Goal: Task Accomplishment & Management: Use online tool/utility

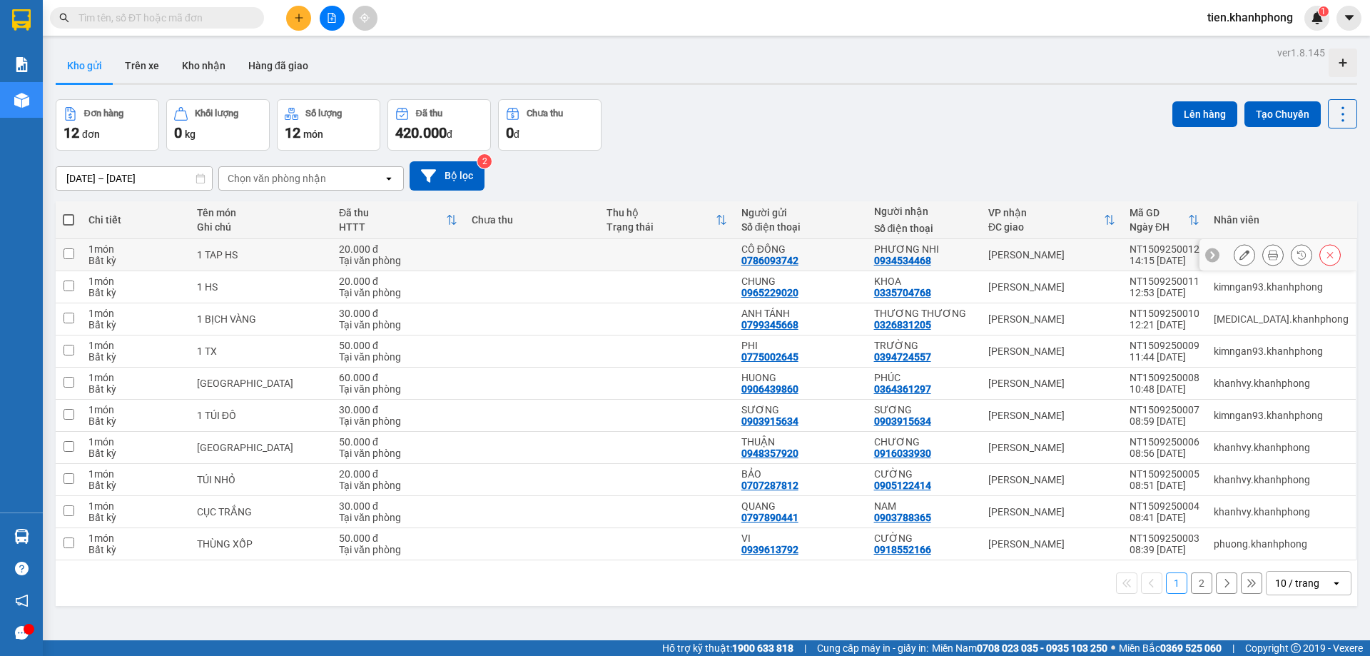
click at [1268, 252] on icon at bounding box center [1273, 255] width 10 height 10
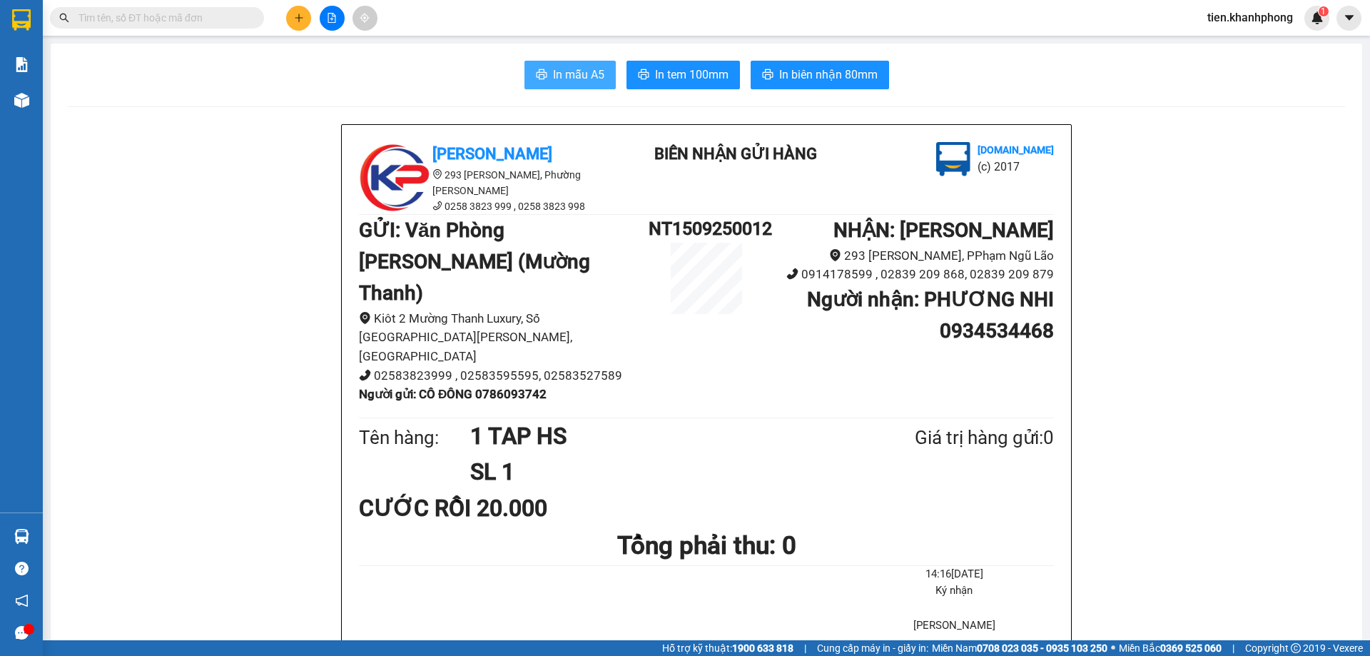
click at [569, 80] on span "In mẫu A5" at bounding box center [578, 75] width 51 height 18
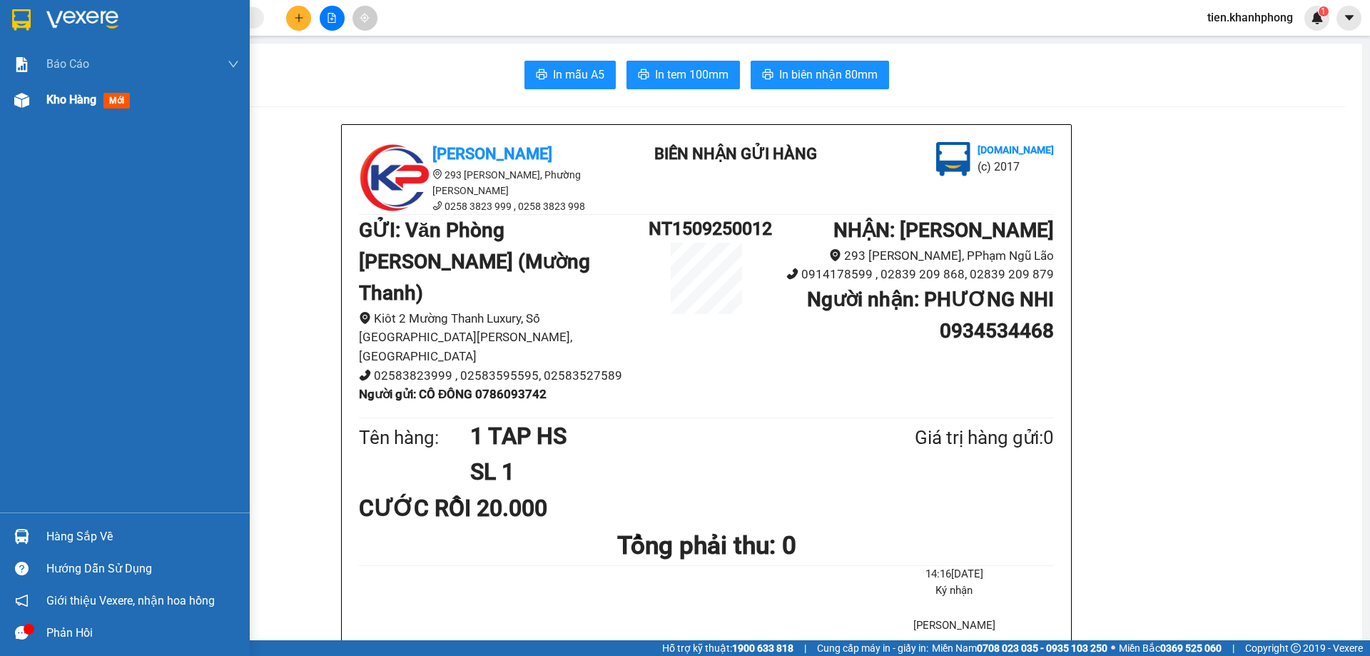
click at [71, 101] on span "Kho hàng" at bounding box center [71, 100] width 50 height 14
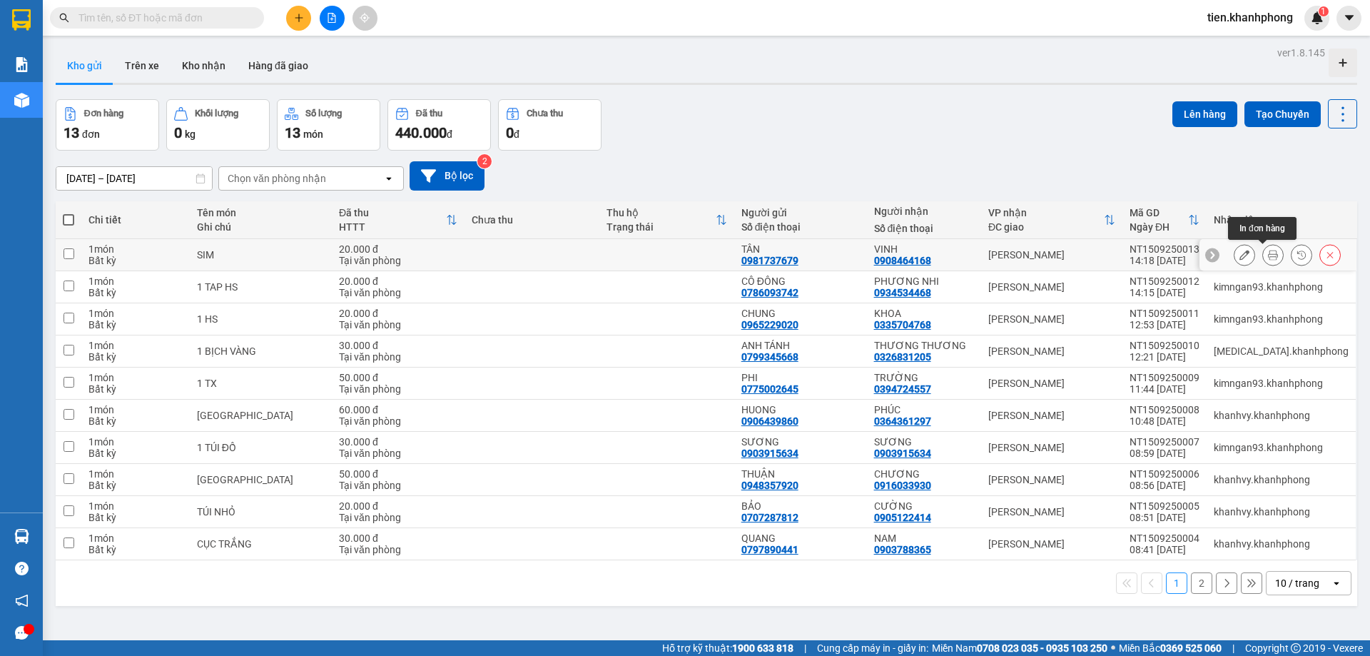
click at [1268, 256] on icon at bounding box center [1273, 255] width 10 height 10
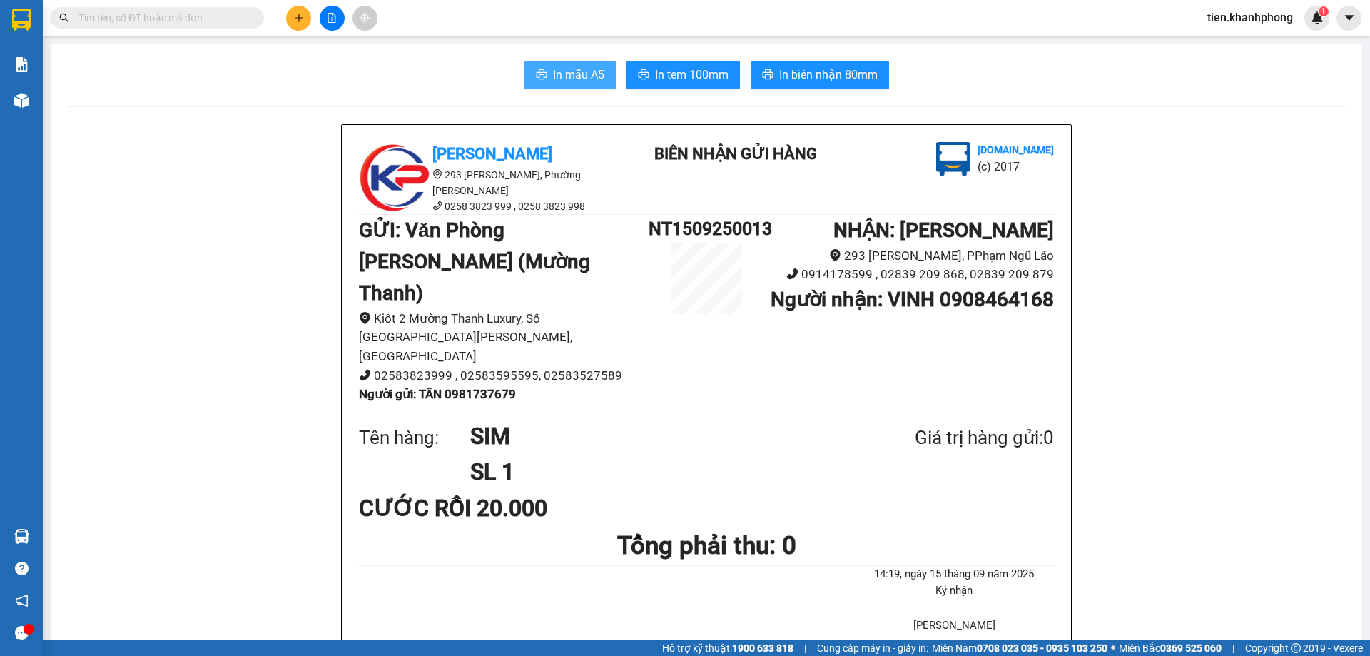
click at [569, 76] on span "In mẫu A5" at bounding box center [578, 75] width 51 height 18
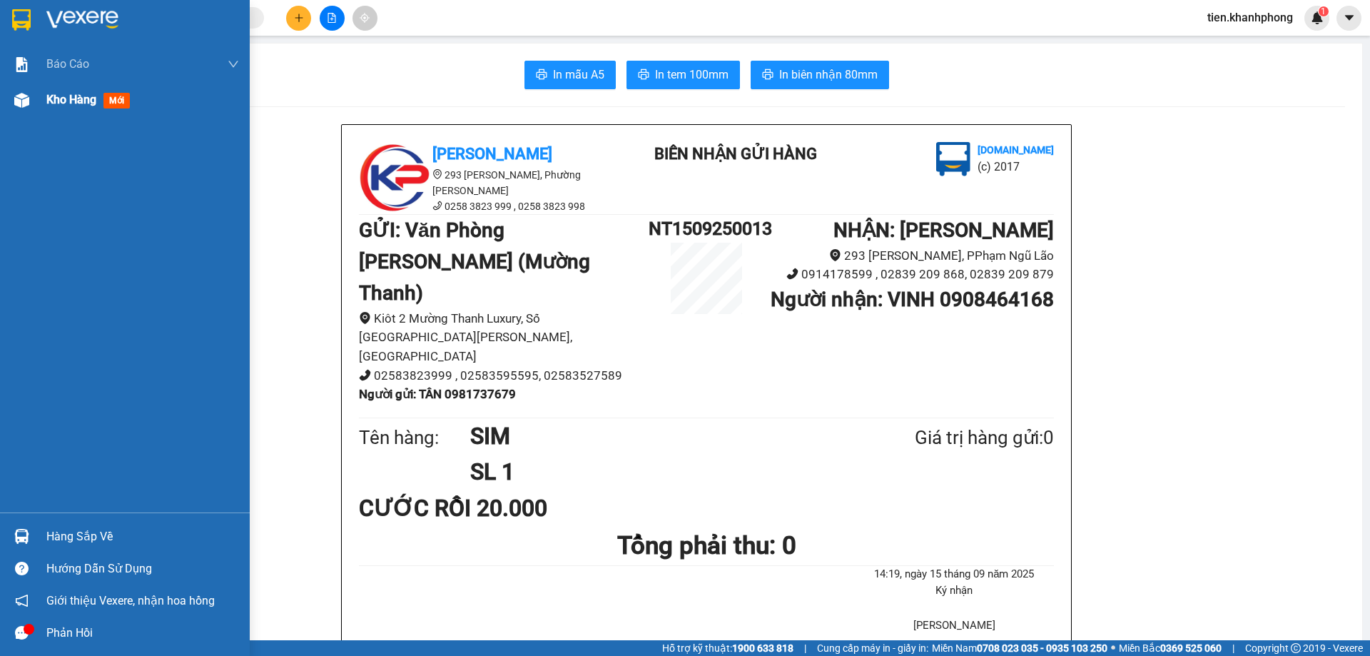
click at [77, 98] on span "Kho hàng" at bounding box center [71, 100] width 50 height 14
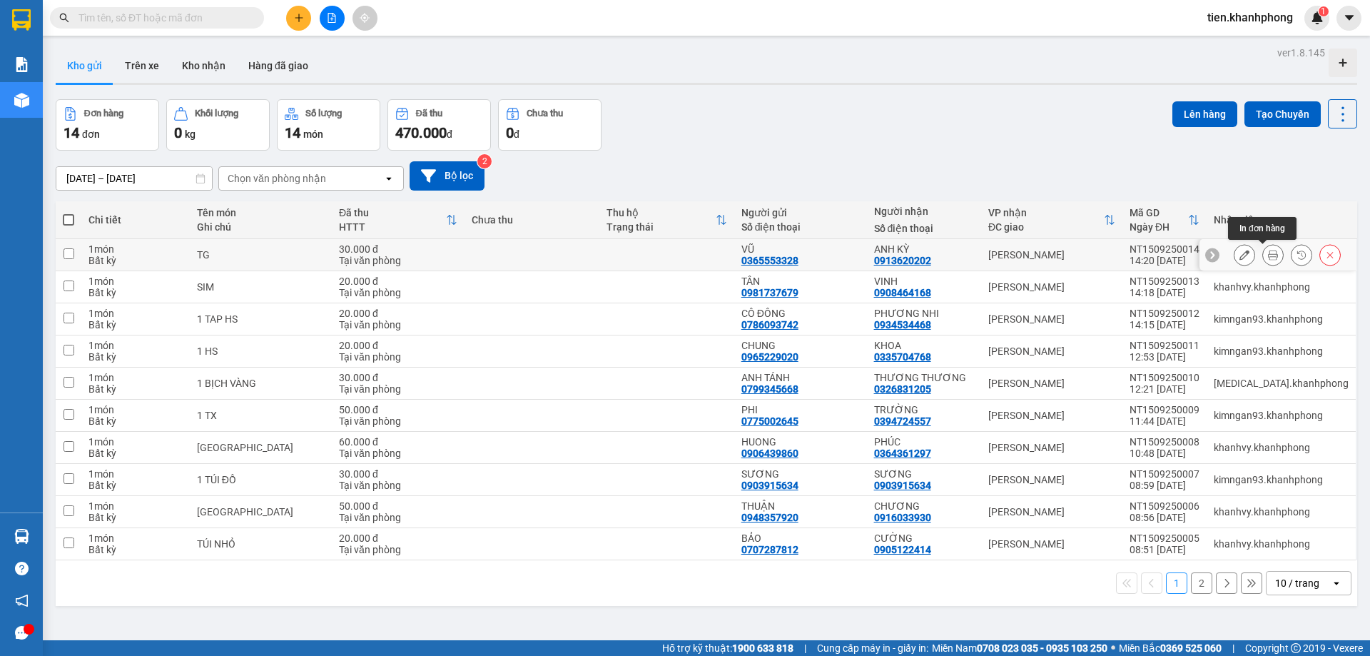
click at [1268, 255] on icon at bounding box center [1273, 255] width 10 height 10
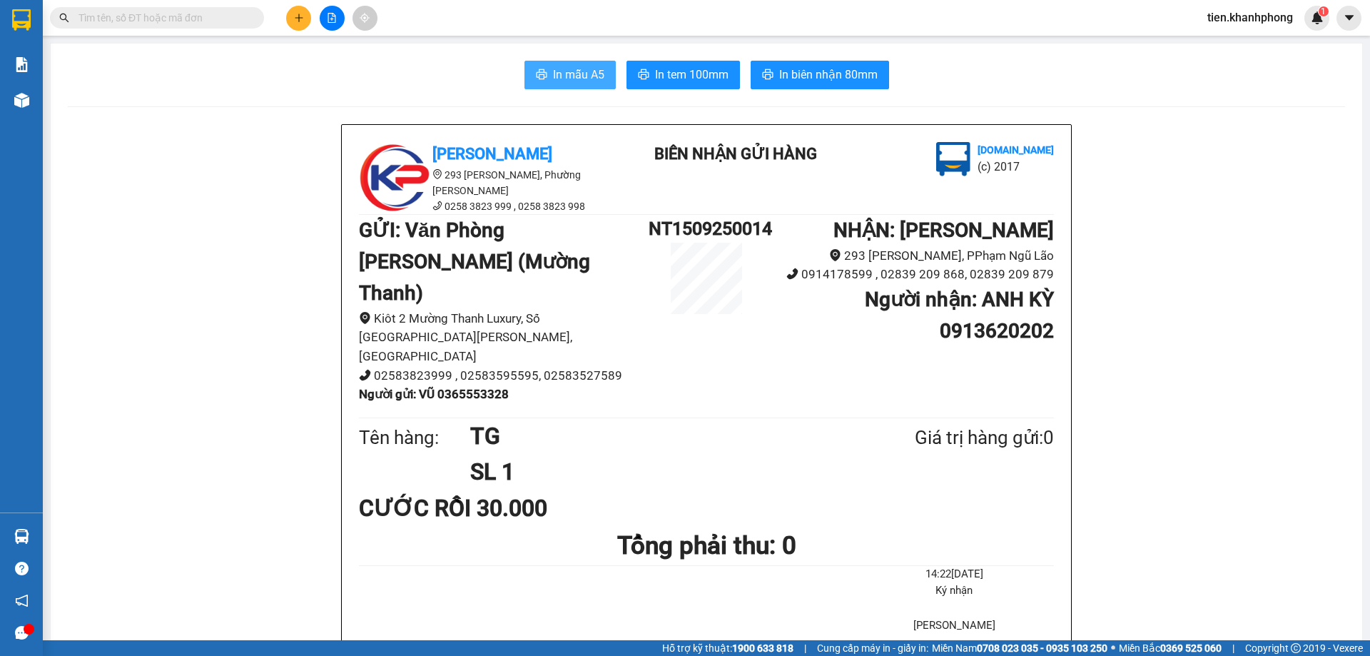
click at [579, 69] on span "In mẫu A5" at bounding box center [578, 75] width 51 height 18
